Goal: Task Accomplishment & Management: Use online tool/utility

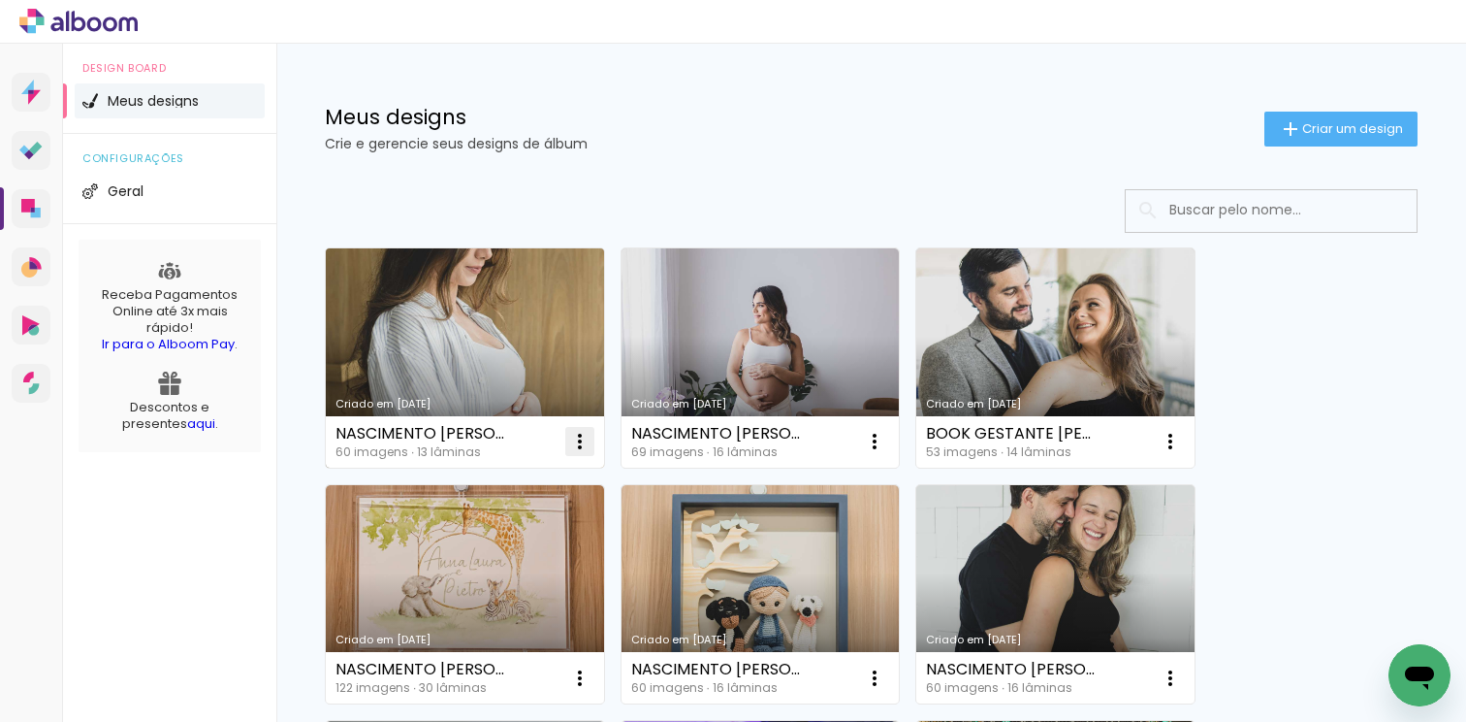
click at [580, 452] on iron-icon at bounding box center [579, 441] width 23 height 23
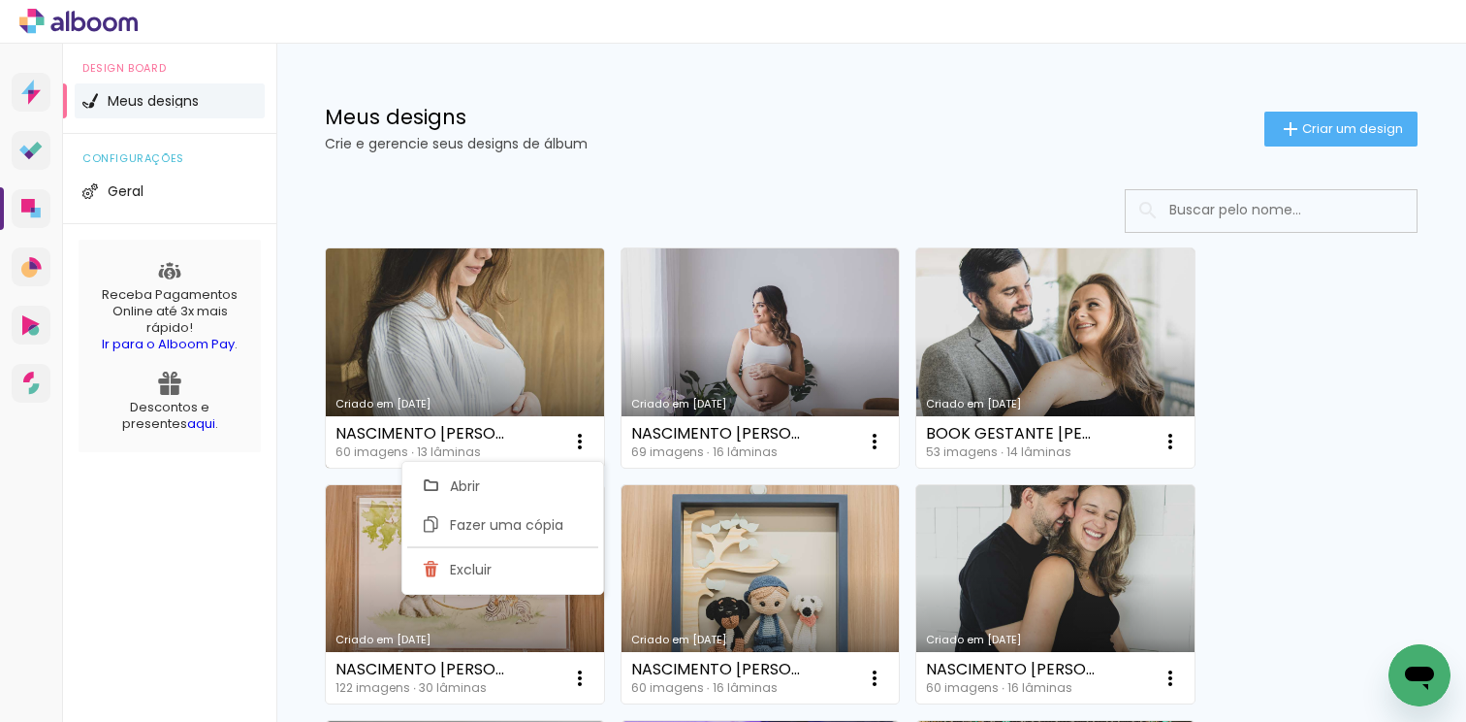
click at [535, 365] on link "Criado em [DATE]" at bounding box center [465, 357] width 278 height 219
